Goal: Information Seeking & Learning: Learn about a topic

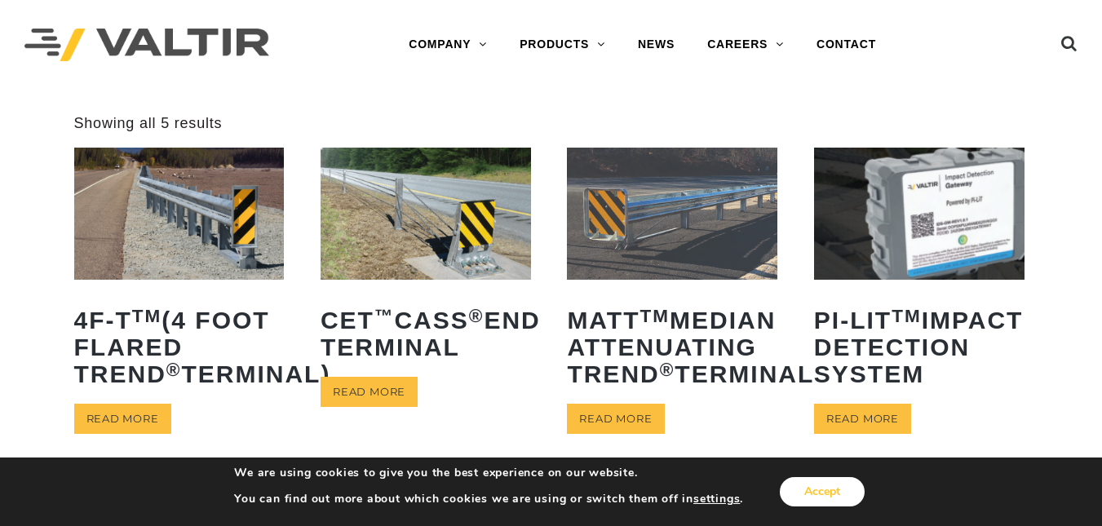
click at [799, 484] on button "Accept" at bounding box center [821, 491] width 85 height 29
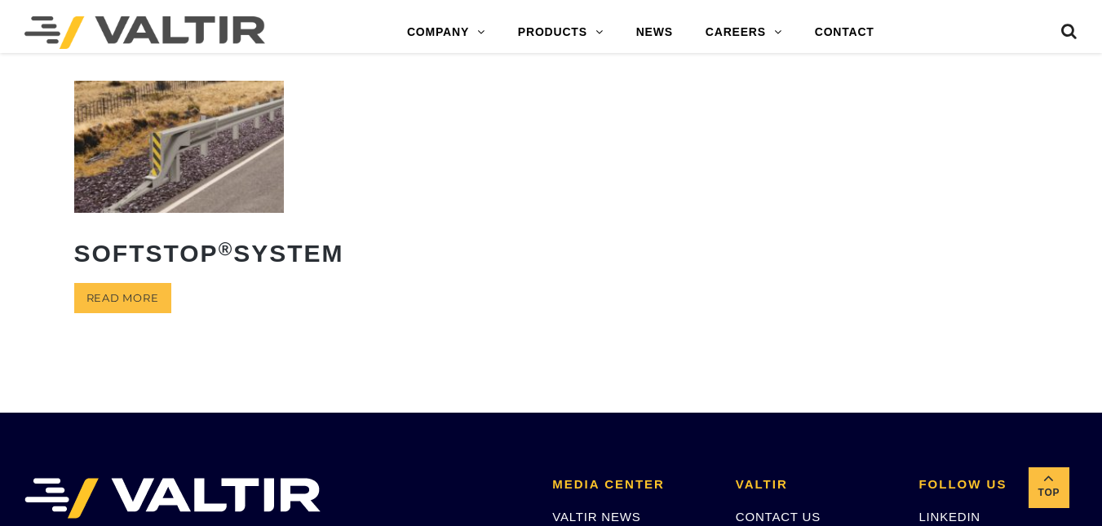
scroll to position [413, 0]
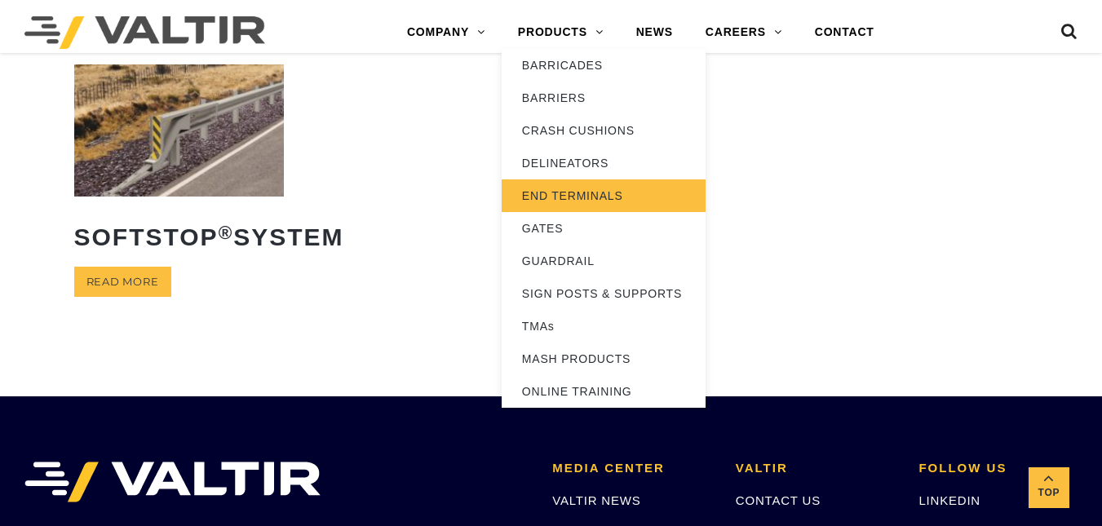
click at [569, 188] on link "END TERMINALS" at bounding box center [603, 195] width 204 height 33
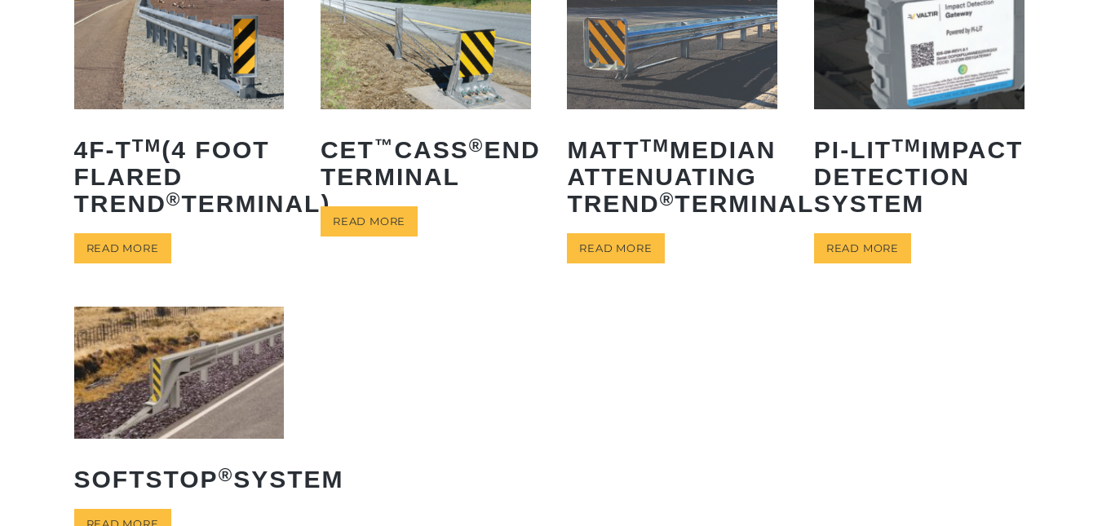
scroll to position [100, 0]
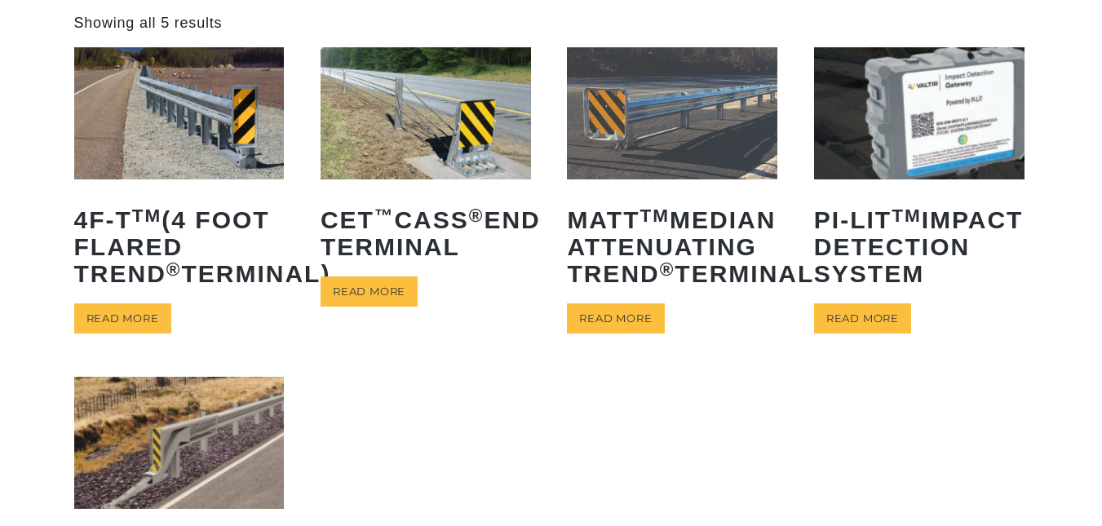
click at [227, 118] on img at bounding box center [179, 112] width 210 height 131
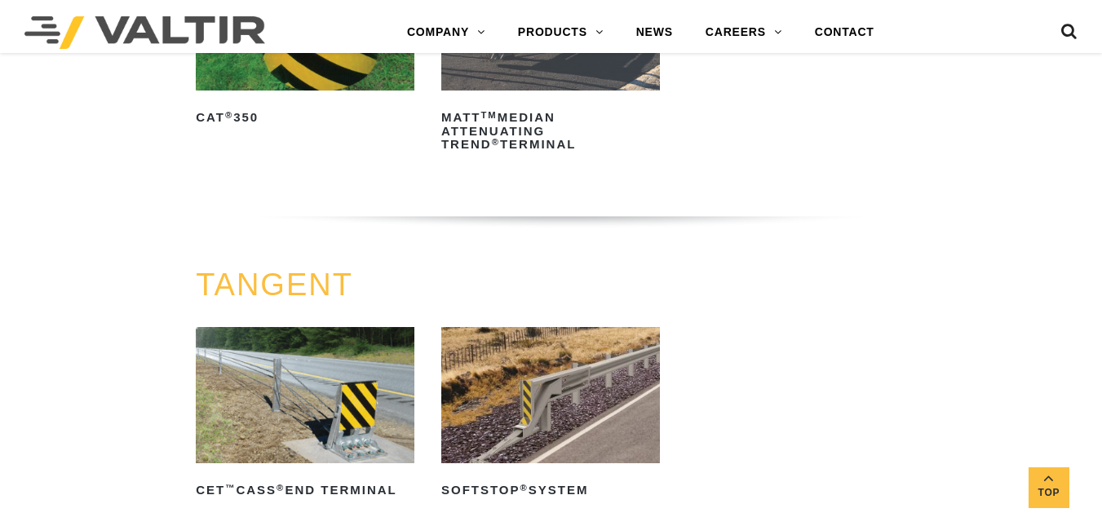
scroll to position [1380, 0]
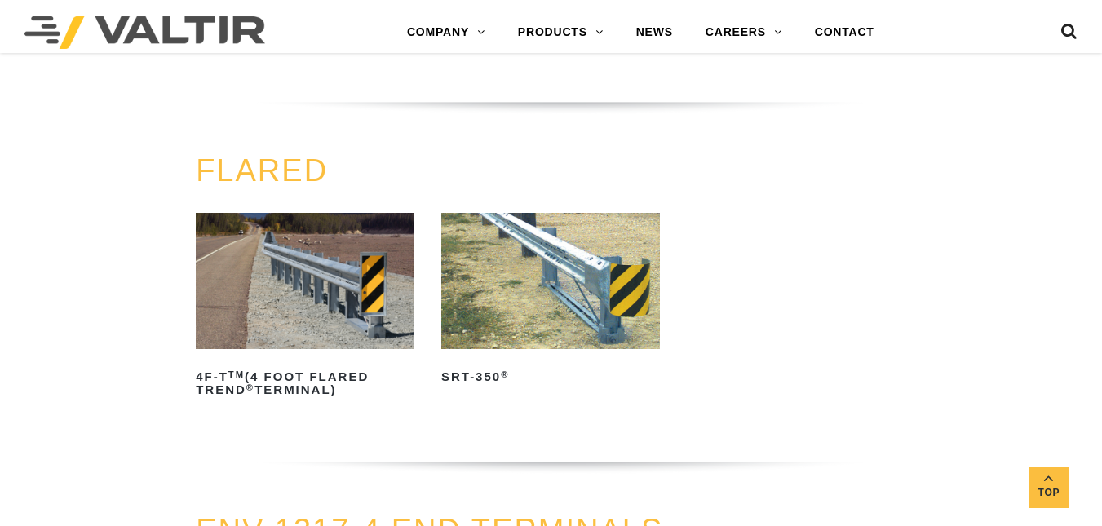
click at [541, 281] on img at bounding box center [550, 281] width 219 height 136
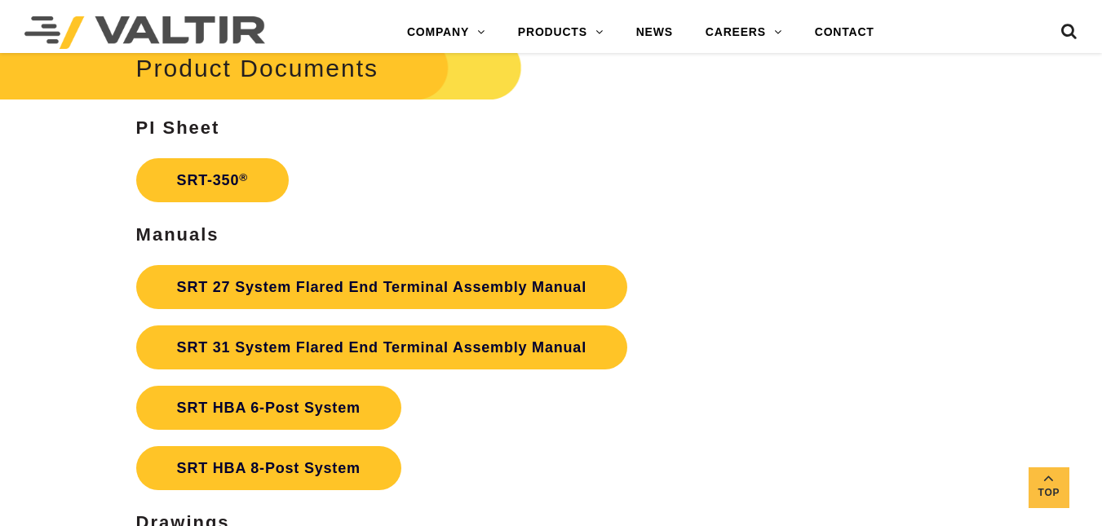
scroll to position [2759, 0]
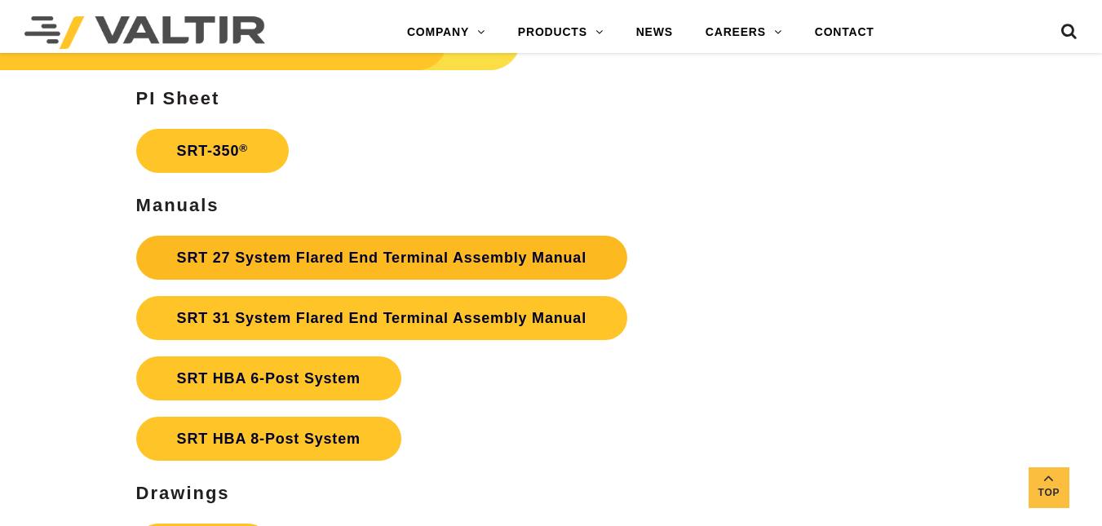
click at [287, 248] on link "SRT 27 System Flared End Terminal Assembly Manual" at bounding box center [381, 258] width 491 height 44
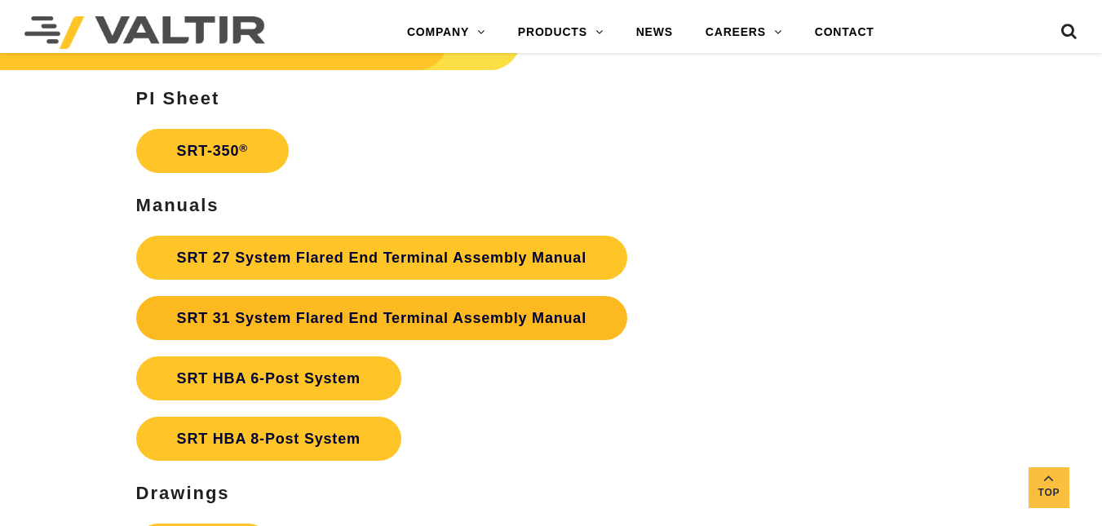
click at [312, 318] on link "SRT 31 System Flared End Terminal Assembly Manual" at bounding box center [381, 318] width 491 height 44
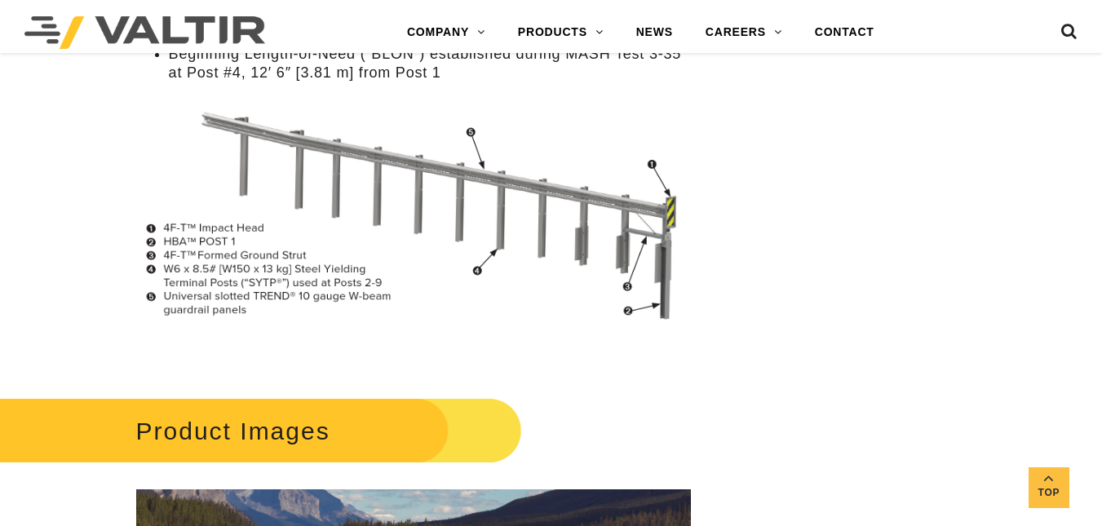
scroll to position [1839, 0]
